Goal: Information Seeking & Learning: Learn about a topic

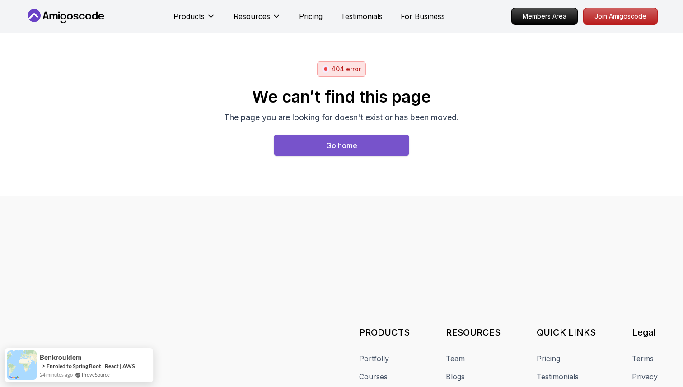
click at [363, 145] on button "Go home" at bounding box center [342, 146] width 136 height 22
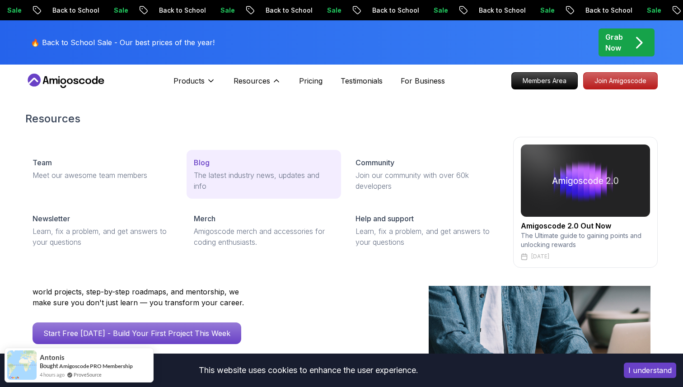
click at [205, 172] on p "The latest industry news, updates and info" at bounding box center [264, 181] width 140 height 22
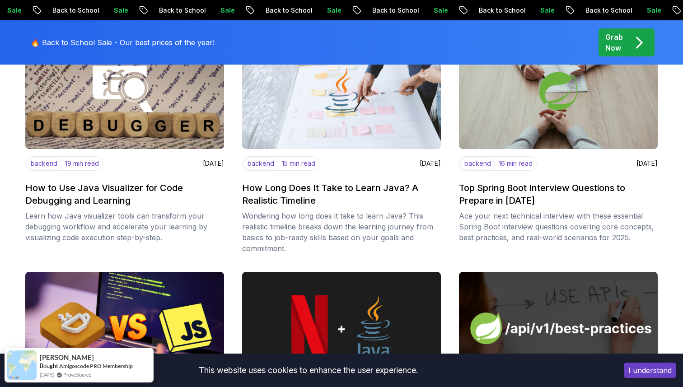
scroll to position [664, 0]
